Goal: Information Seeking & Learning: Learn about a topic

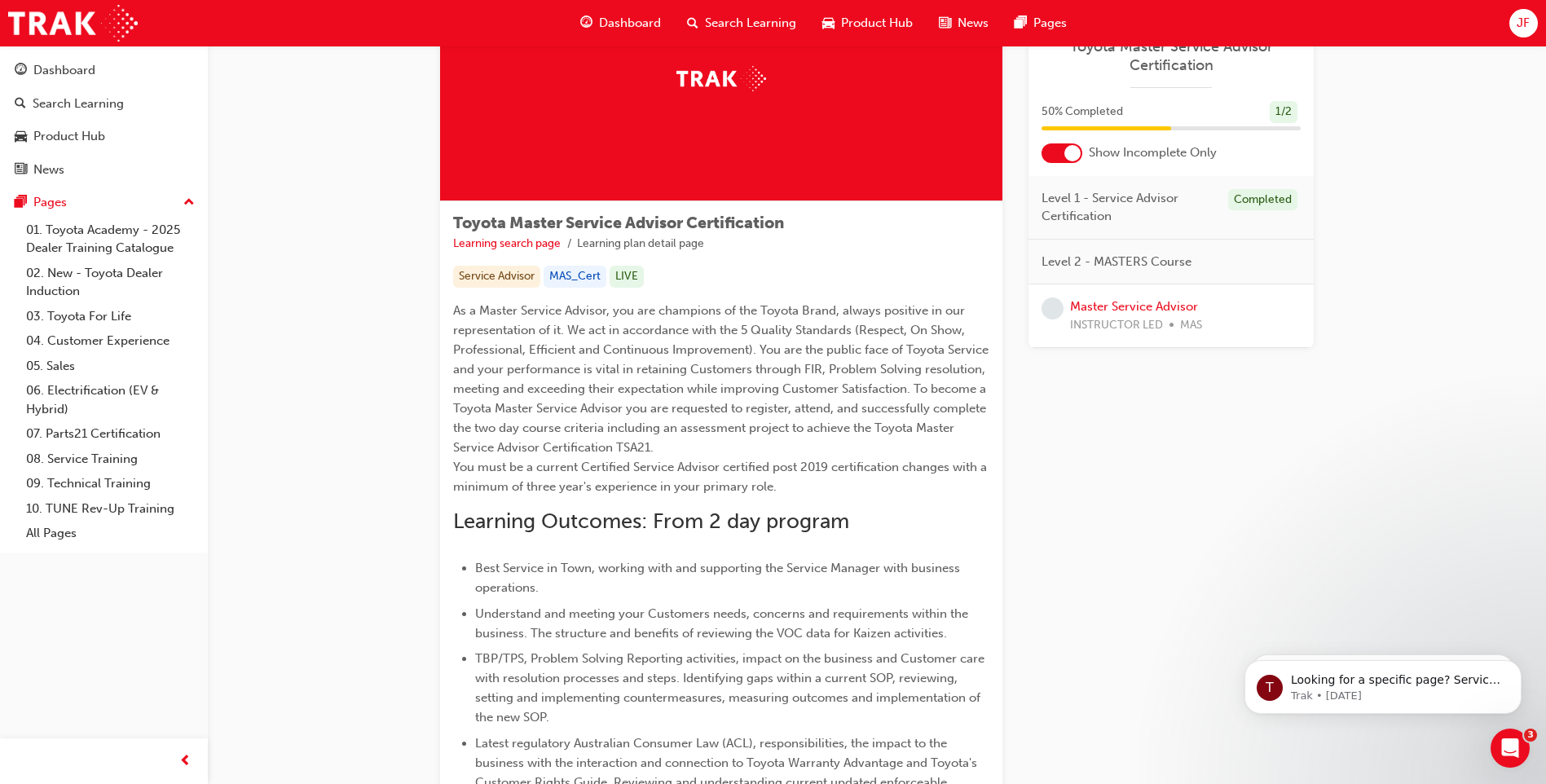
scroll to position [81, 0]
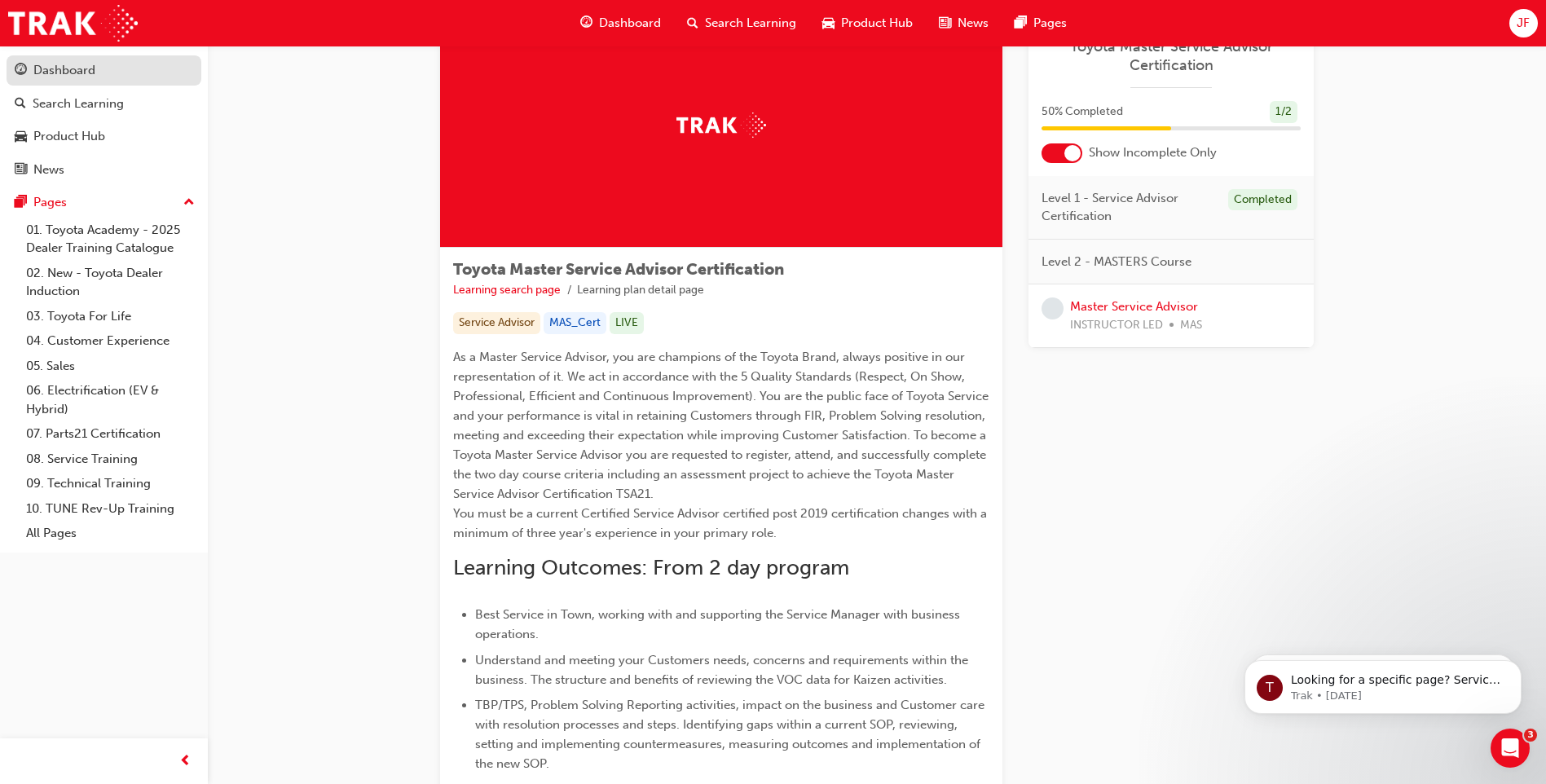
click at [72, 78] on div "Dashboard" at bounding box center [64, 71] width 62 height 19
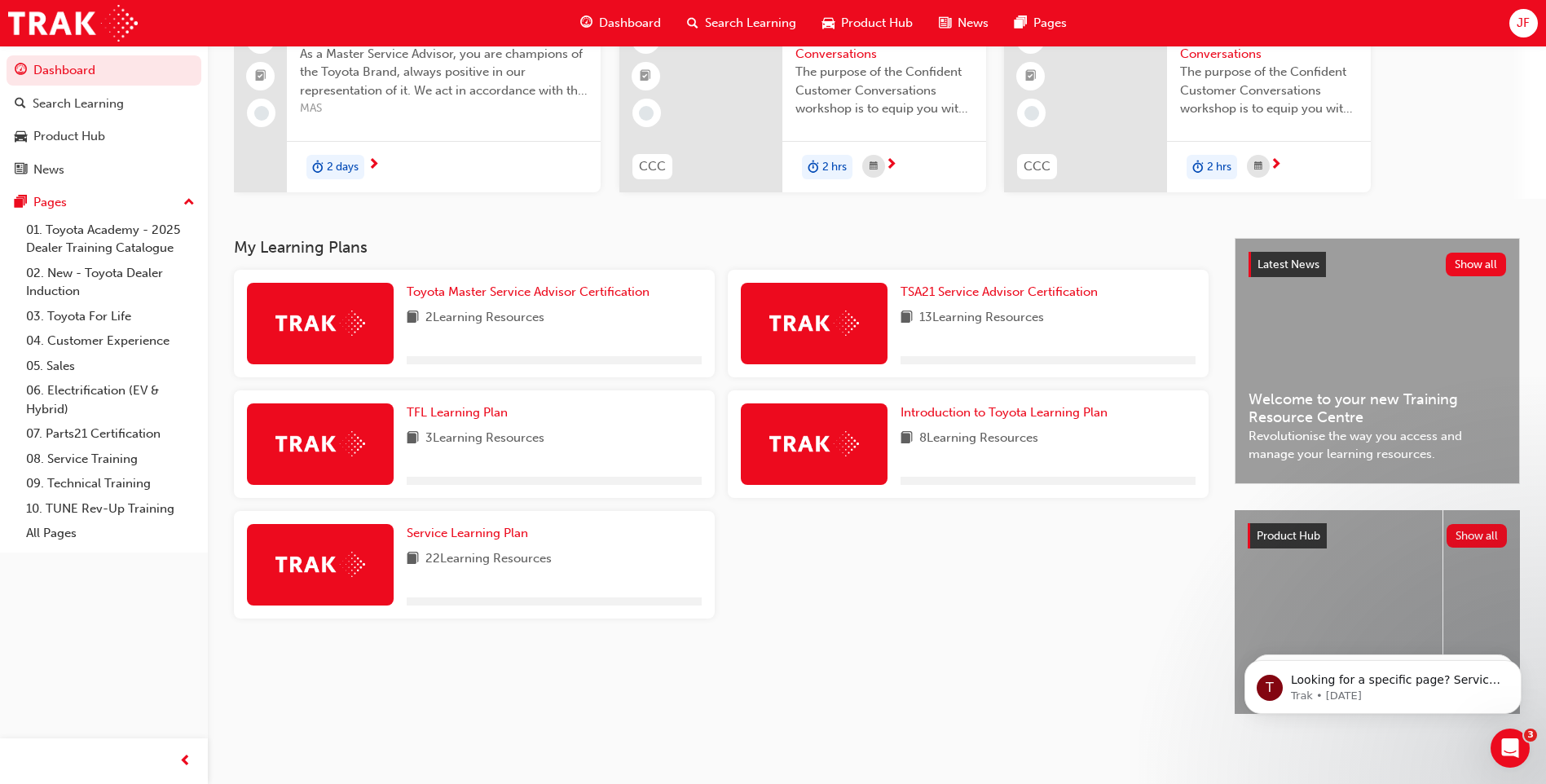
scroll to position [165, 0]
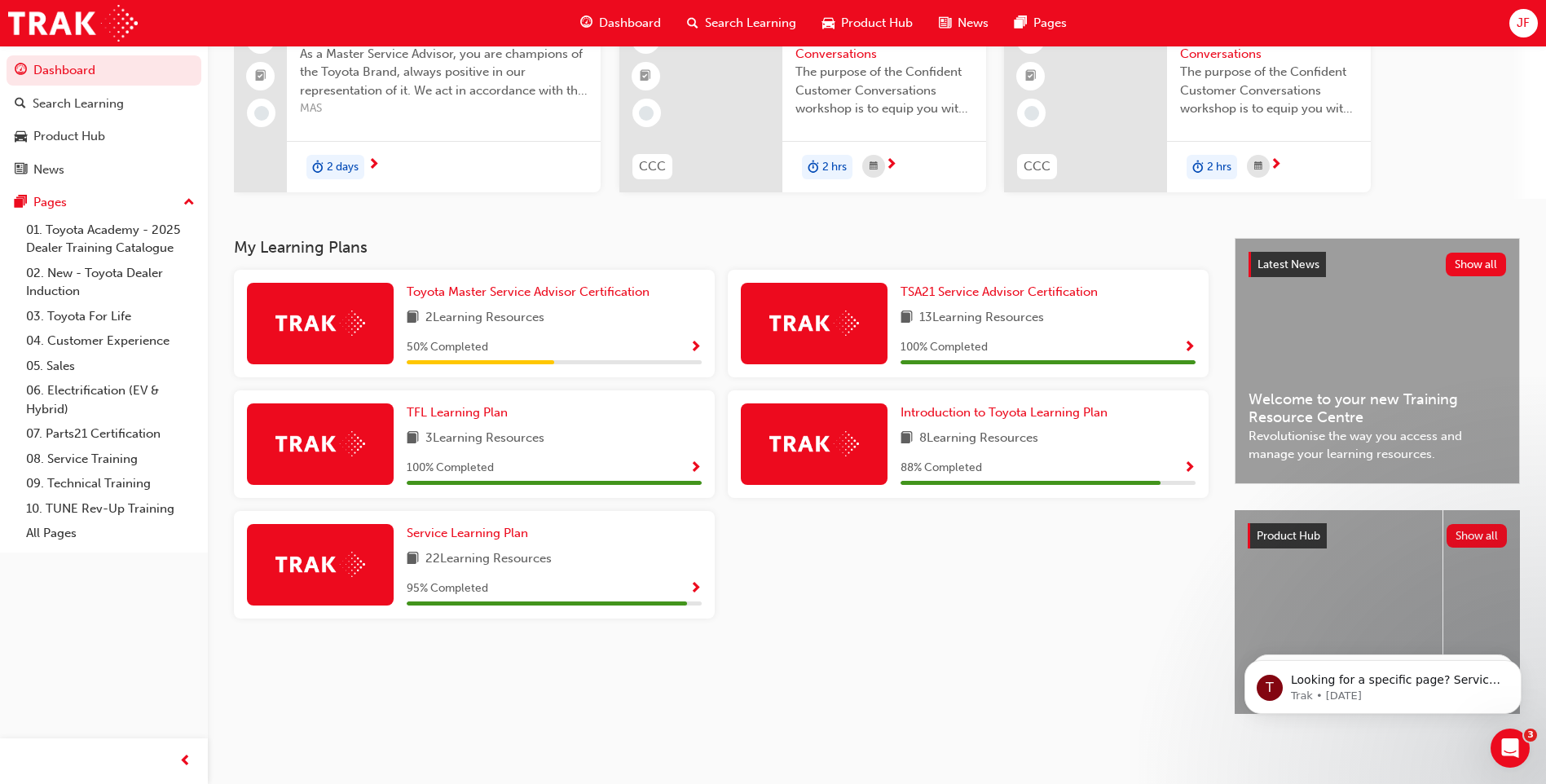
click at [1029, 438] on span "8 Learning Resources" at bounding box center [978, 438] width 119 height 20
click at [995, 405] on span "Introduction to Toyota Learning Plan" at bounding box center [1004, 412] width 207 height 14
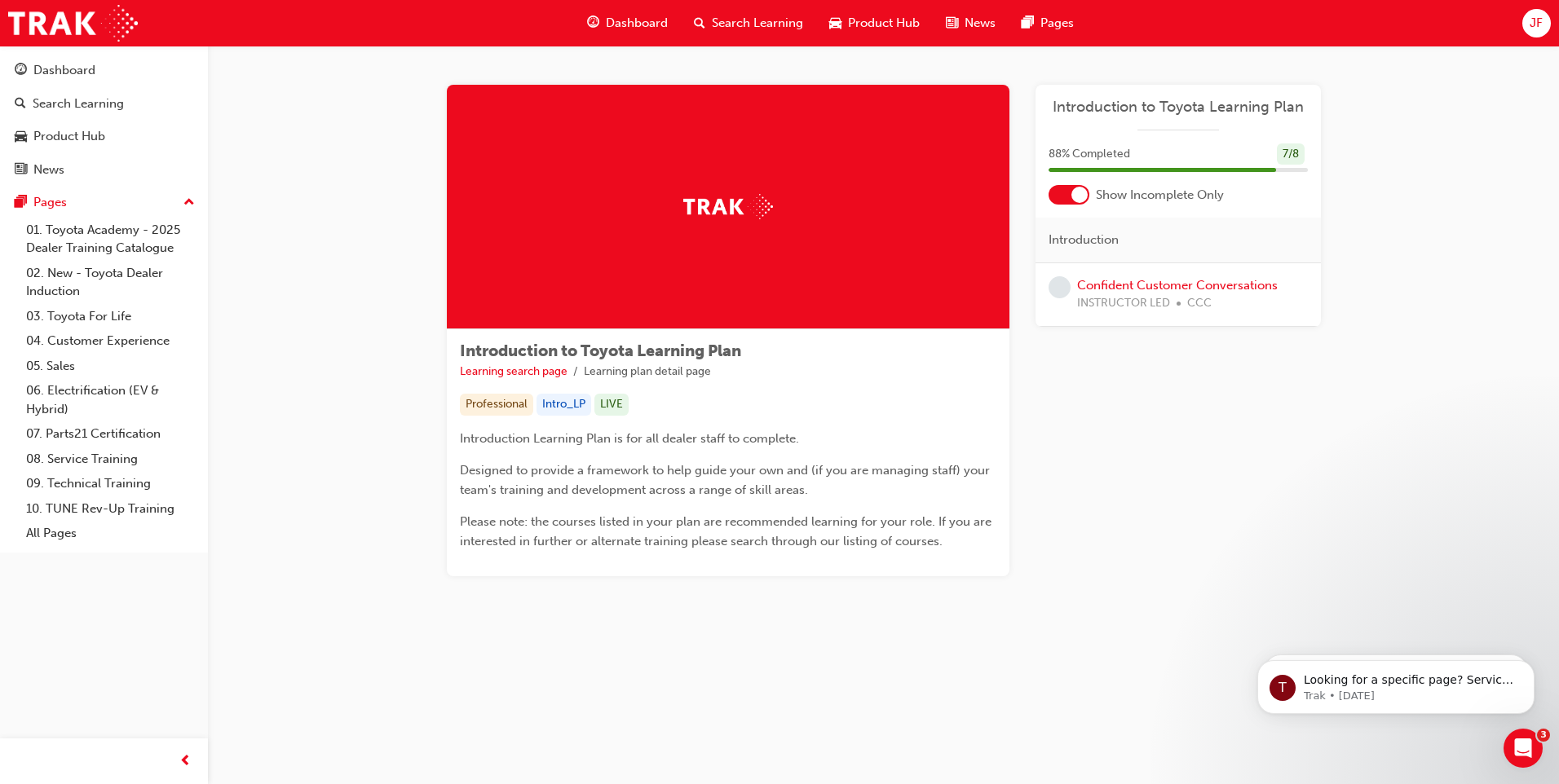
click at [1060, 295] on span "learningRecordVerb_NONE-icon" at bounding box center [1059, 287] width 22 height 22
click at [1063, 290] on span "learningRecordVerb_NONE-icon" at bounding box center [1059, 287] width 22 height 22
click at [1151, 149] on div "88 % Completed 7 / 8" at bounding box center [1177, 154] width 259 height 22
click at [1067, 278] on div at bounding box center [1059, 287] width 22 height 22
click at [1085, 284] on link "Confident Customer Conversations" at bounding box center [1177, 285] width 201 height 14
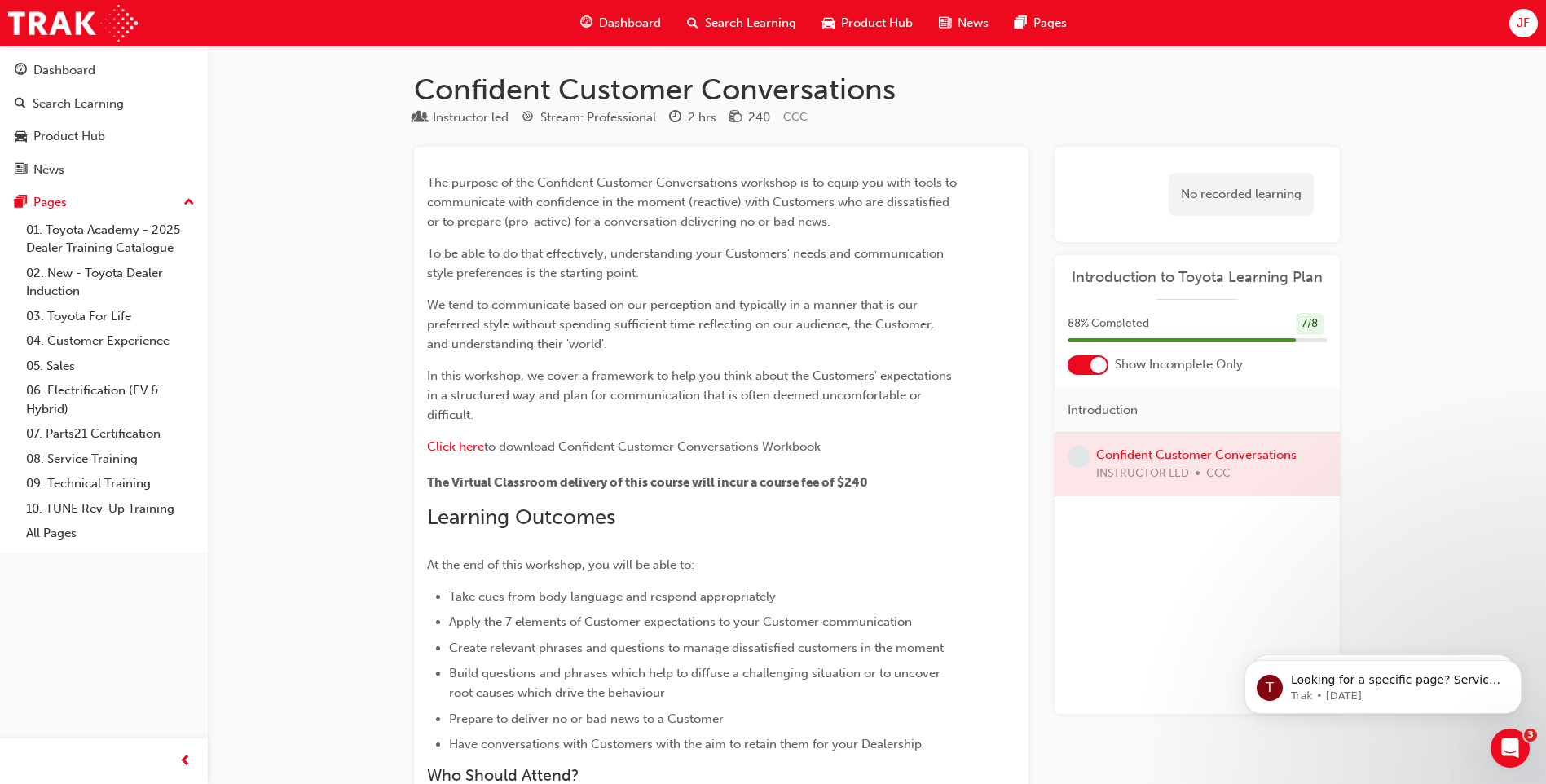
click at [637, 23] on span "Dashboard" at bounding box center [629, 23] width 62 height 19
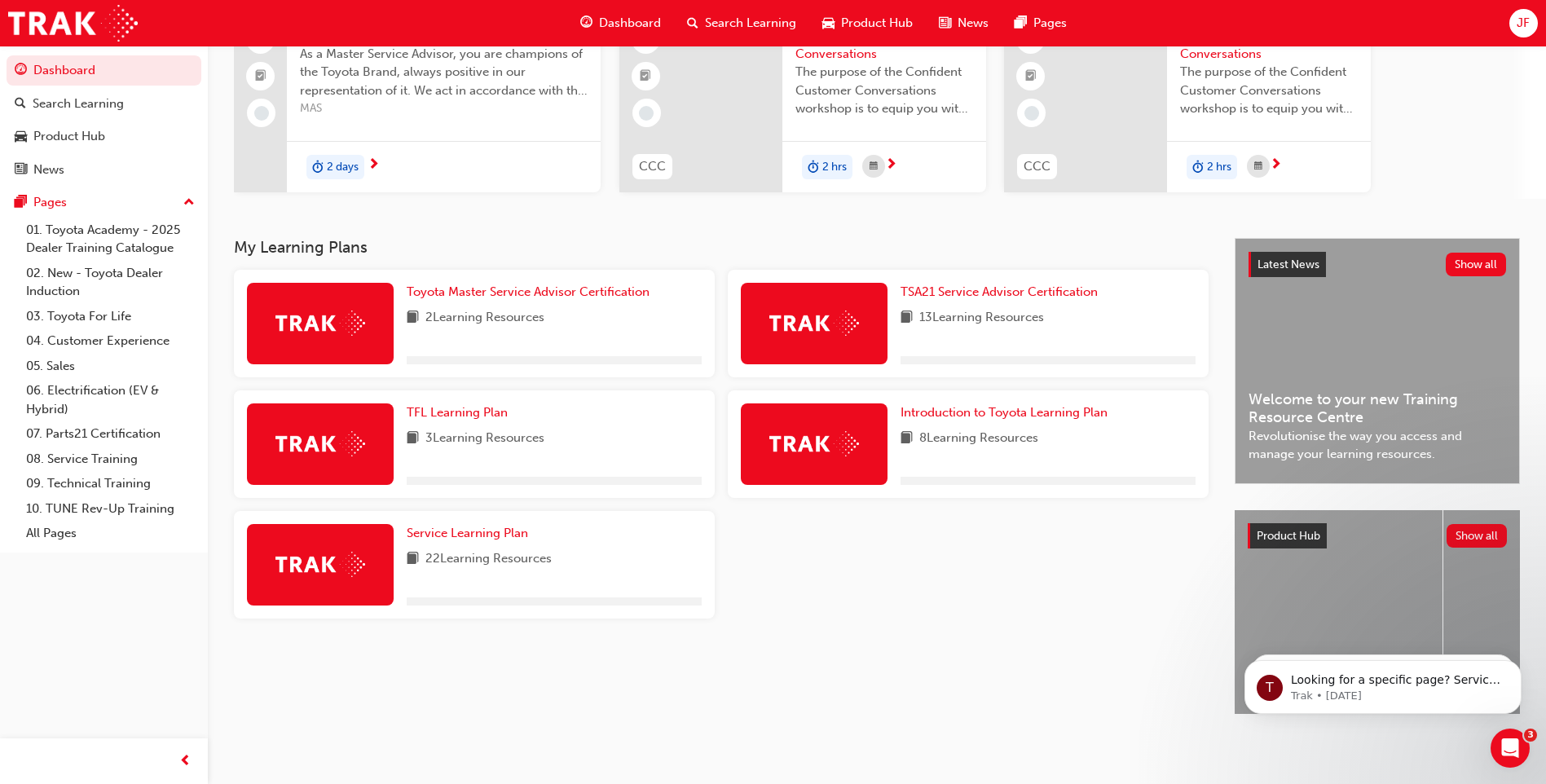
scroll to position [165, 0]
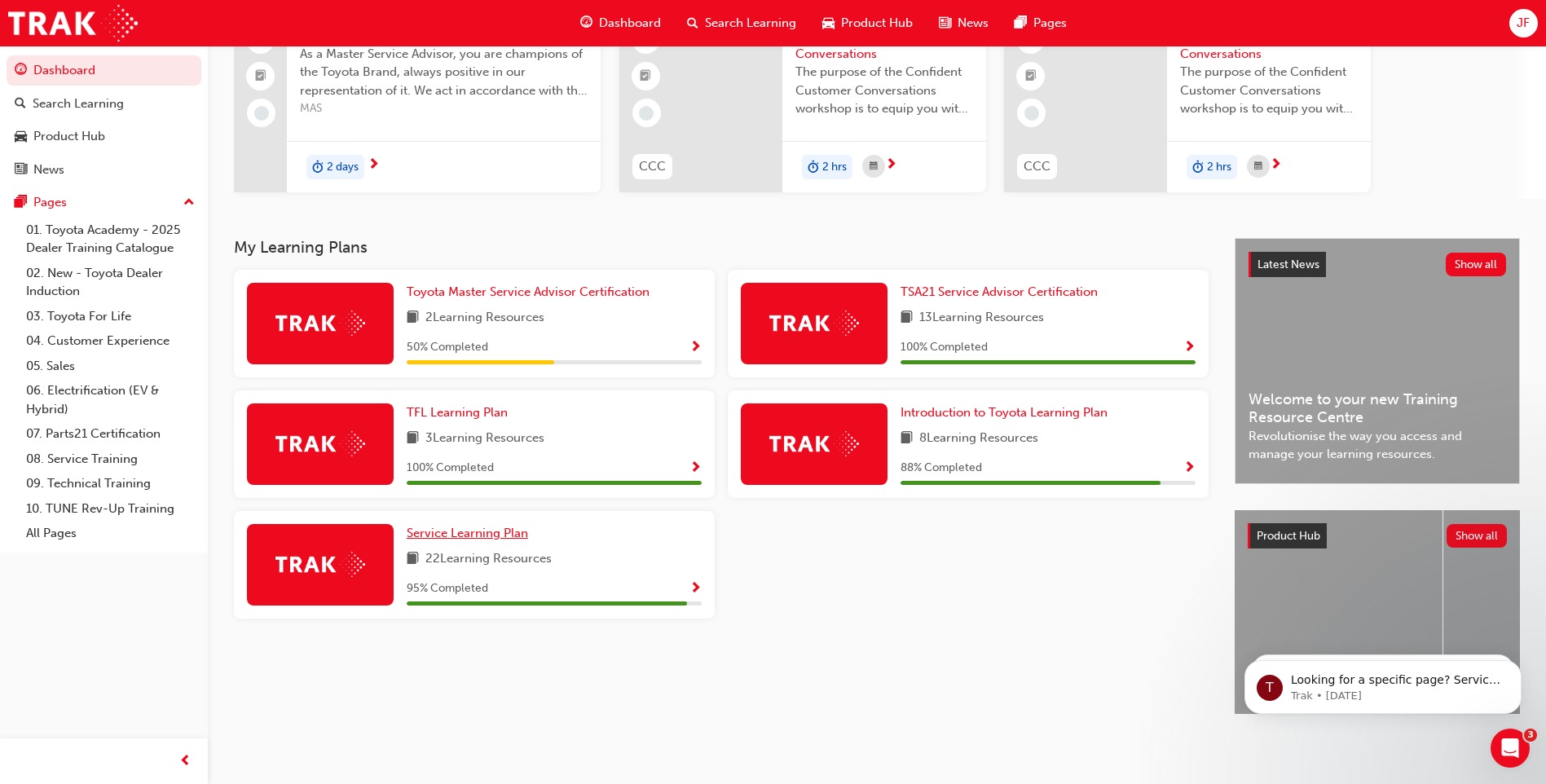
click at [468, 526] on span "Service Learning Plan" at bounding box center [467, 533] width 121 height 14
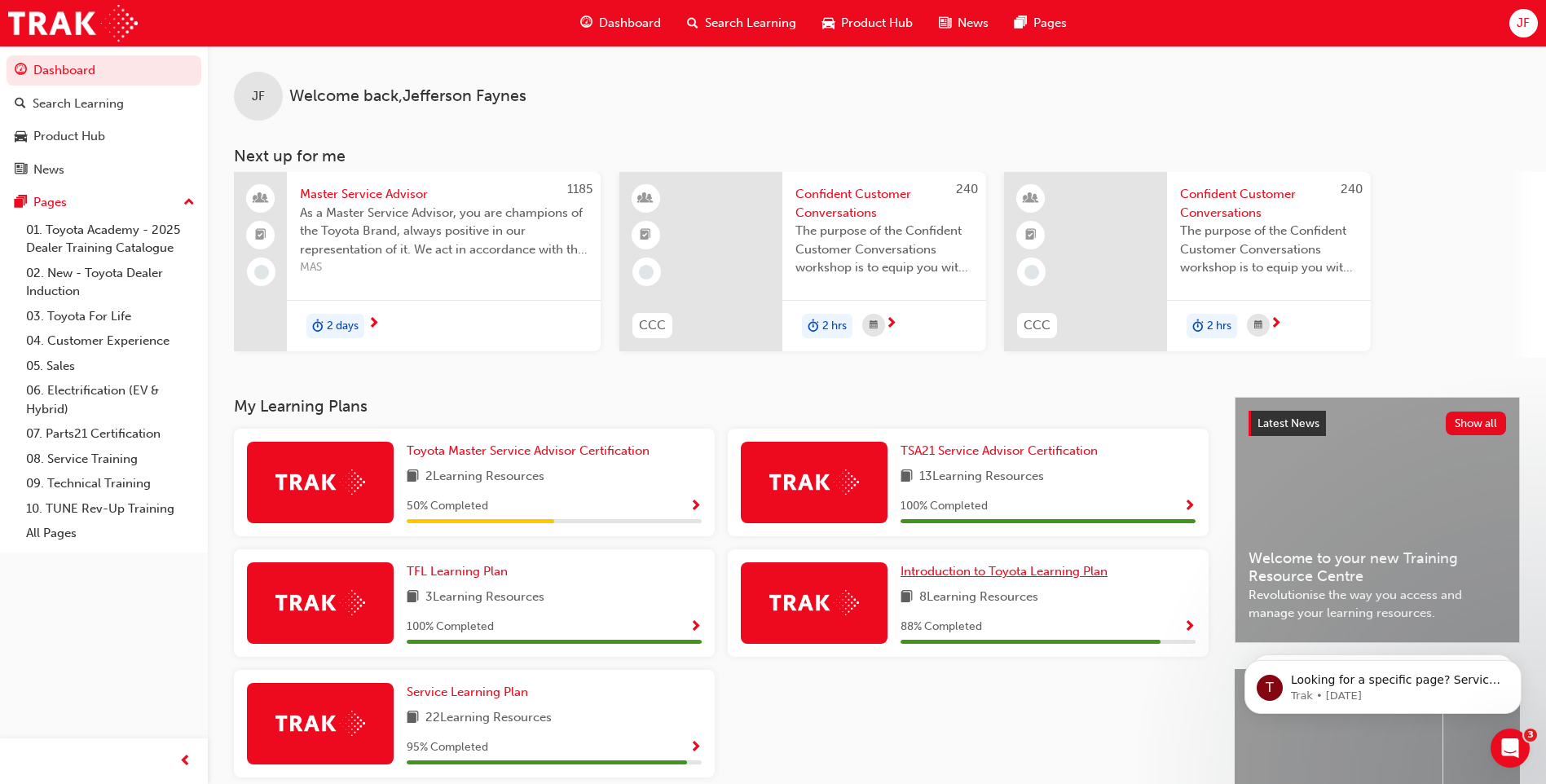
click at [995, 580] on link "Introduction to Toyota Learning Plan" at bounding box center [1007, 572] width 213 height 19
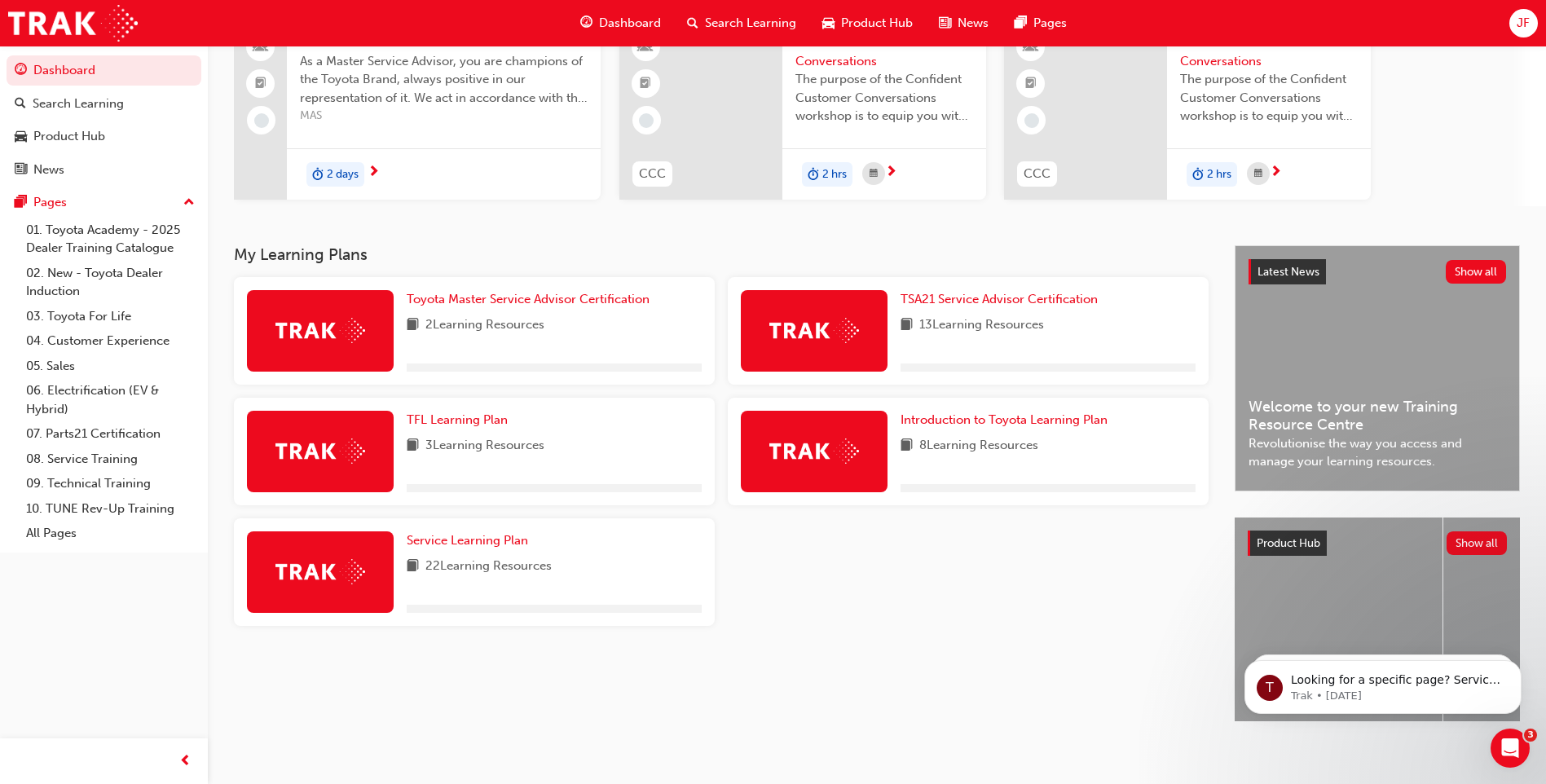
scroll to position [163, 0]
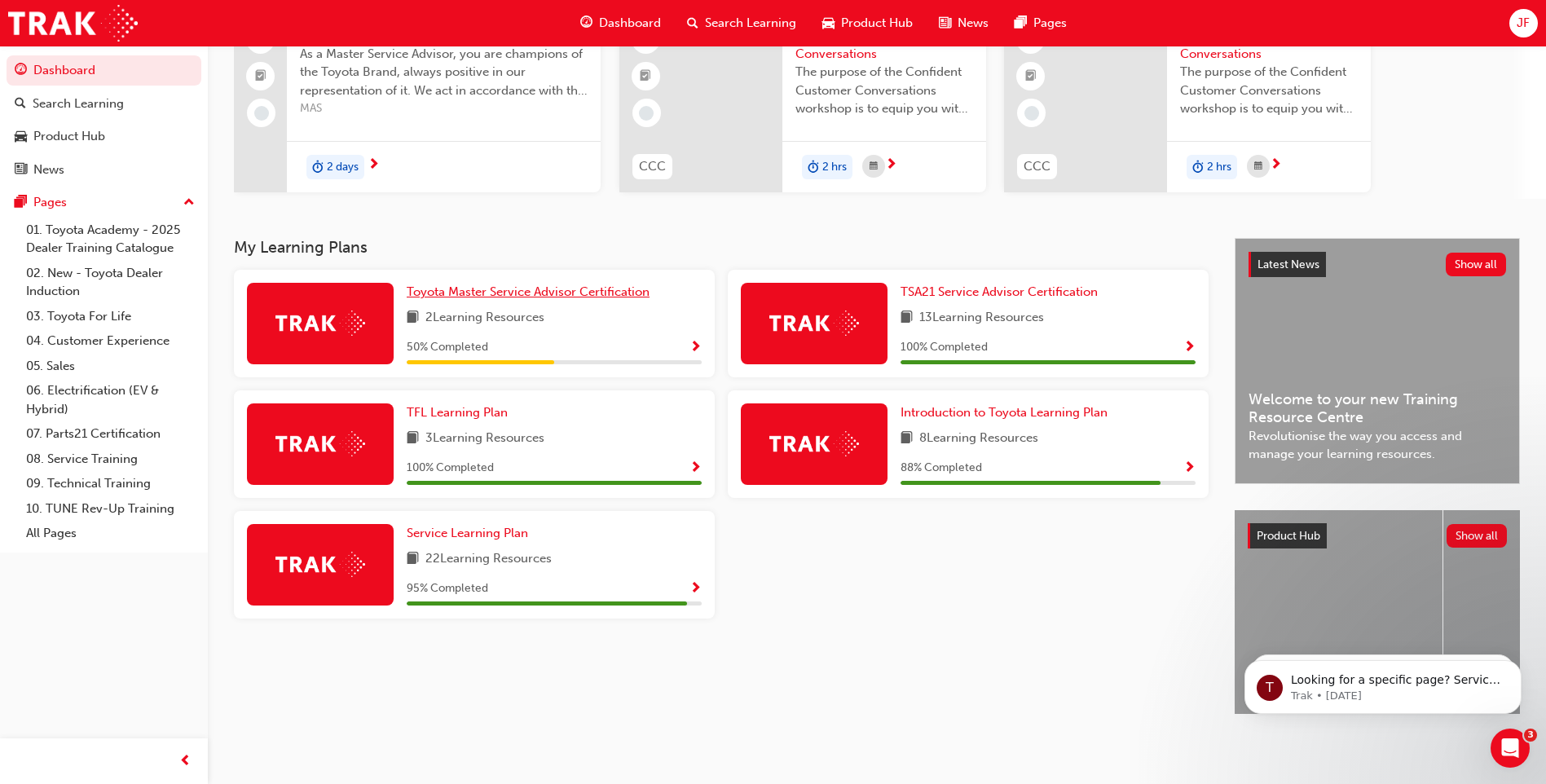
click at [503, 295] on link "Toyota Master Service Advisor Certification" at bounding box center [531, 293] width 250 height 19
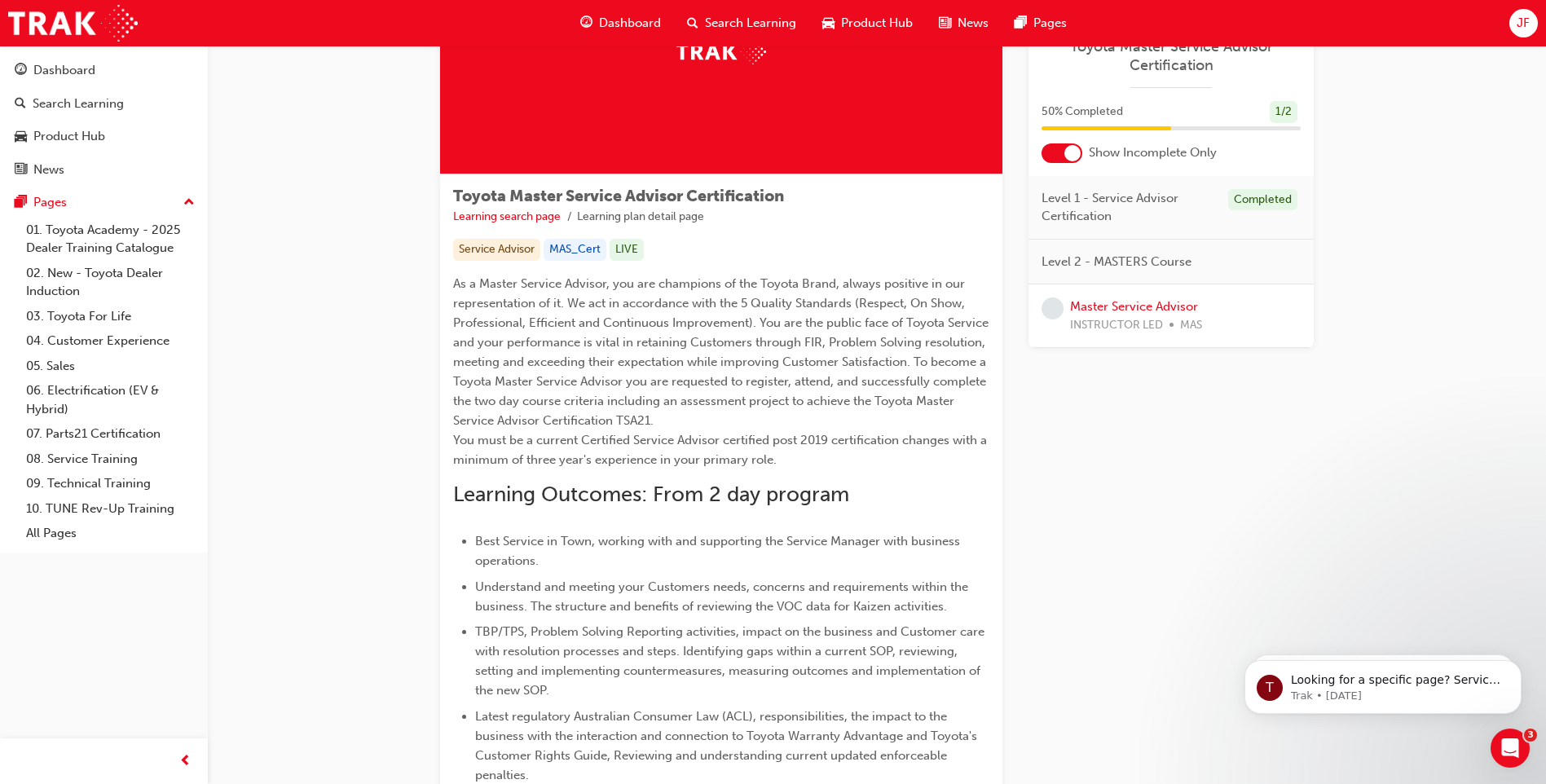
scroll to position [146, 0]
